Goal: Task Accomplishment & Management: Manage account settings

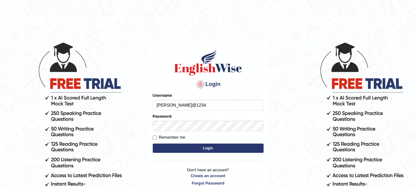
type input "[PERSON_NAME]@1234"
click at [174, 140] on label "Remember me" at bounding box center [169, 137] width 33 height 6
click at [157, 139] on input "Remember me" at bounding box center [155, 137] width 4 height 4
checkbox input "true"
click at [174, 146] on button "Login" at bounding box center [208, 147] width 111 height 9
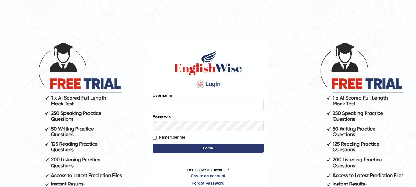
click at [222, 104] on input "Username" at bounding box center [208, 105] width 111 height 10
type input "[PERSON_NAME]@1234"
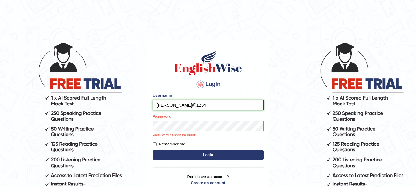
drag, startPoint x: 193, startPoint y: 103, endPoint x: 123, endPoint y: 108, distance: 70.4
click at [123, 108] on body "Login Please fix the following errors: Username Chris@1234 Password Password ca…" at bounding box center [208, 114] width 416 height 187
click at [168, 153] on button "Login" at bounding box center [208, 154] width 111 height 9
